Goal: Task Accomplishment & Management: Manage account settings

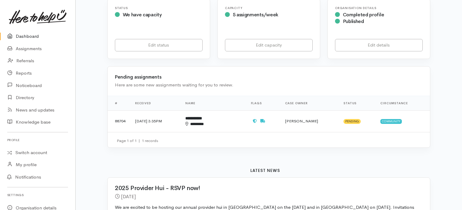
scroll to position [134, 0]
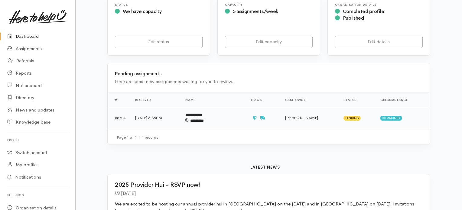
click at [202, 116] on b "**********" at bounding box center [193, 115] width 17 height 4
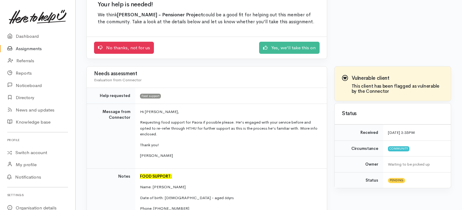
scroll to position [60, 0]
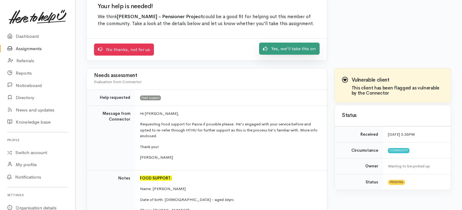
click at [278, 47] on link "Yes, we'll take this on" at bounding box center [289, 49] width 60 height 12
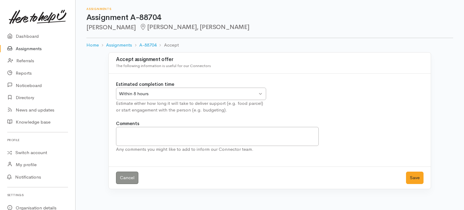
click at [239, 98] on div "Within 8 hours Within 8 hours" at bounding box center [191, 94] width 150 height 12
click at [137, 104] on div "Estimated completion time Within 8 hours Within 8 hours Within 8 hours Within 2…" at bounding box center [190, 97] width 157 height 33
click at [411, 175] on button "Save" at bounding box center [415, 178] width 18 height 12
